Goal: Task Accomplishment & Management: Manage account settings

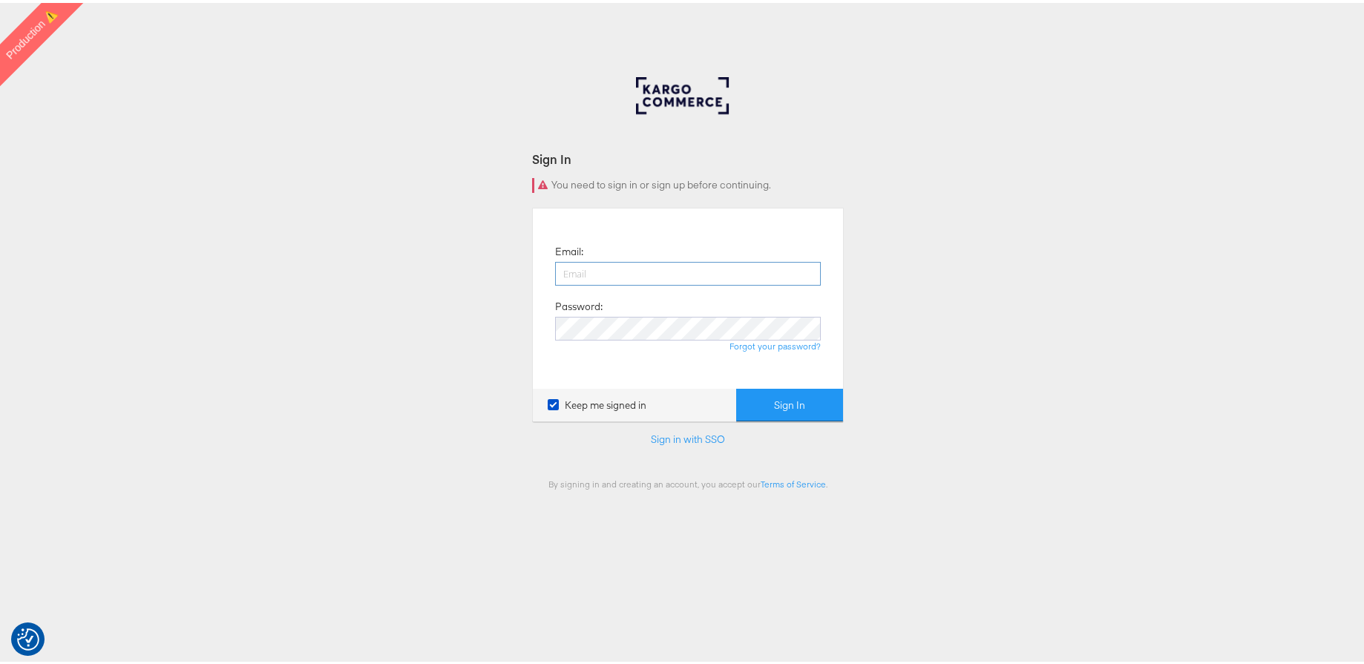
click at [606, 269] on input "email" at bounding box center [688, 271] width 266 height 24
type input "[PERSON_NAME][EMAIL_ADDRESS][PERSON_NAME][DOMAIN_NAME]"
click at [822, 404] on button "Sign In" at bounding box center [789, 402] width 107 height 33
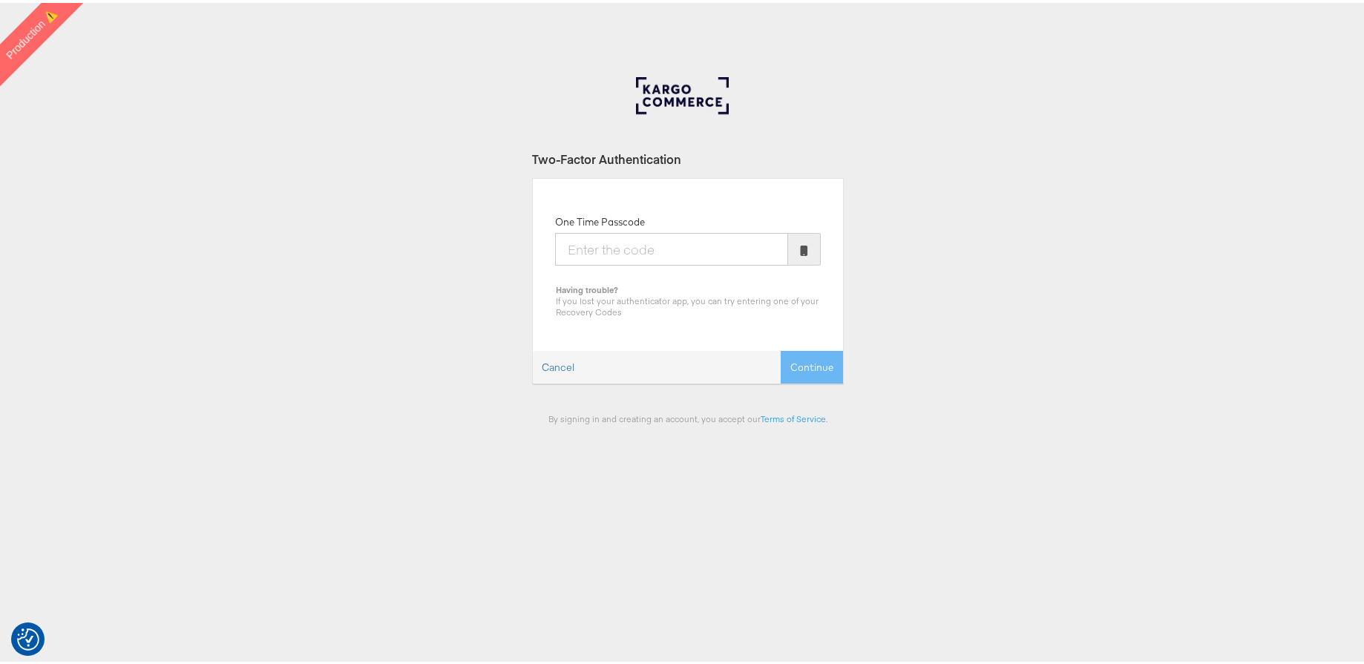
click at [590, 246] on input "One Time Passcode" at bounding box center [671, 246] width 233 height 33
type input "415262"
click at [803, 372] on button "Continue" at bounding box center [812, 364] width 62 height 33
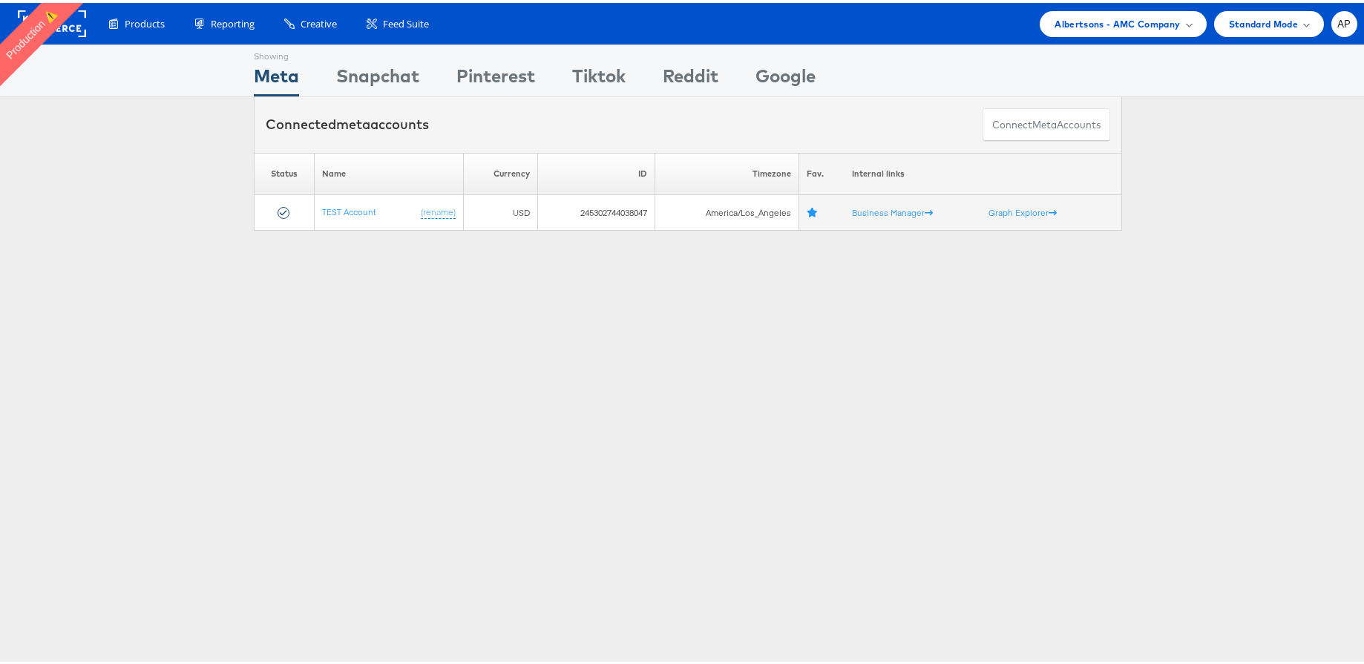
click at [80, 31] on rect at bounding box center [52, 20] width 68 height 27
